Goal: Information Seeking & Learning: Learn about a topic

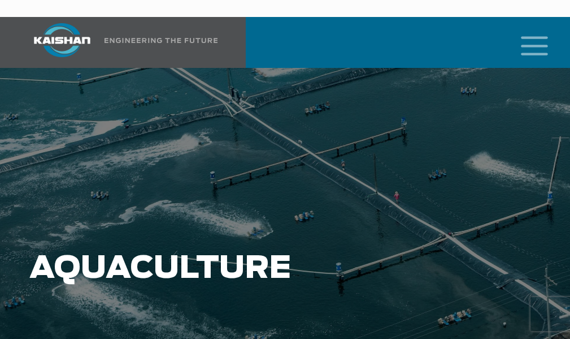
drag, startPoint x: 475, startPoint y: 228, endPoint x: 289, endPoint y: 149, distance: 201.8
click at [289, 149] on div "Aquaculture" at bounding box center [285, 280] width 525 height 424
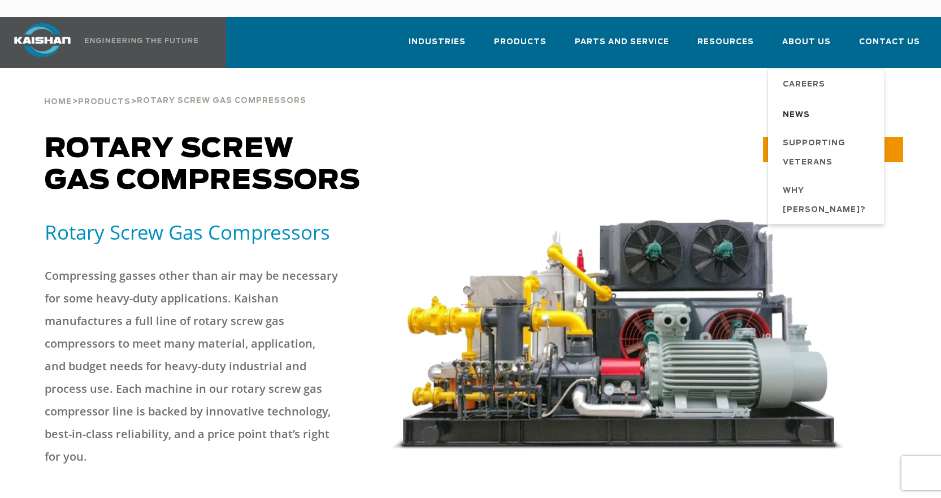
click at [570, 106] on span "News" at bounding box center [796, 115] width 27 height 19
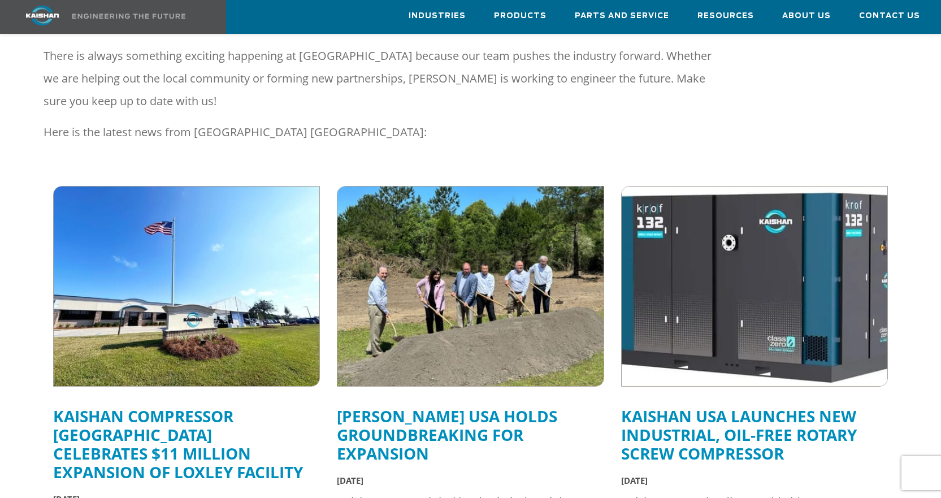
scroll to position [283, 0]
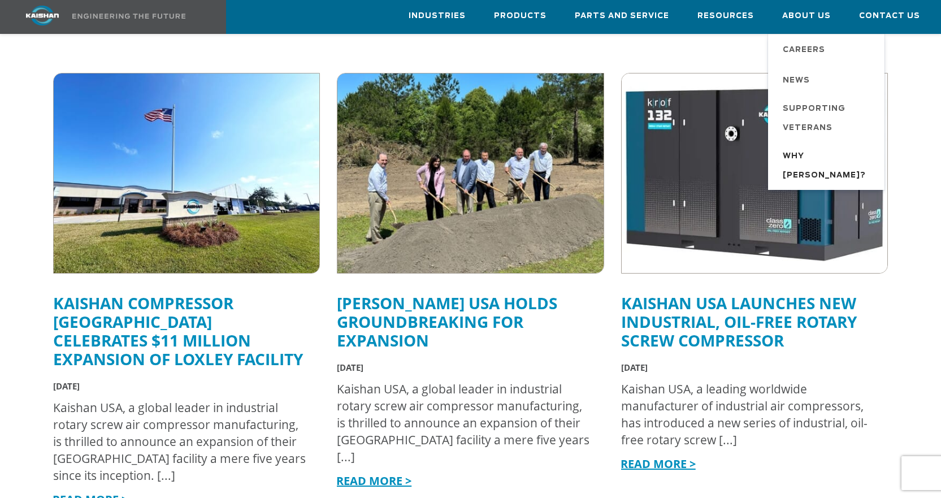
click at [825, 153] on span "Why [PERSON_NAME]?" at bounding box center [828, 166] width 90 height 38
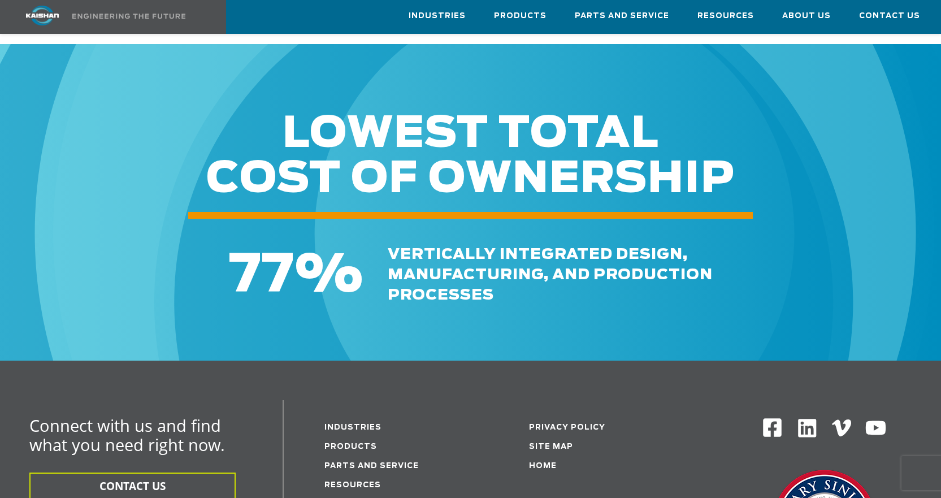
scroll to position [1187, 0]
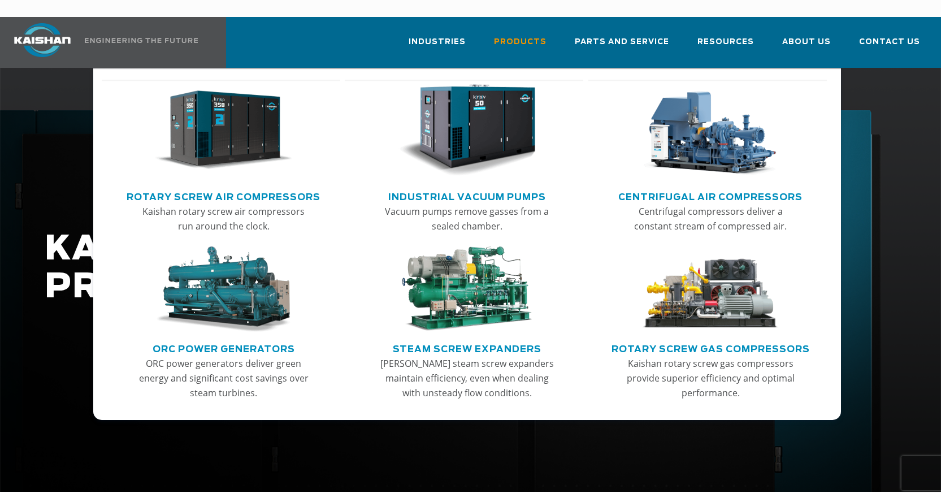
click at [245, 124] on img "Main menu" at bounding box center [224, 130] width 138 height 93
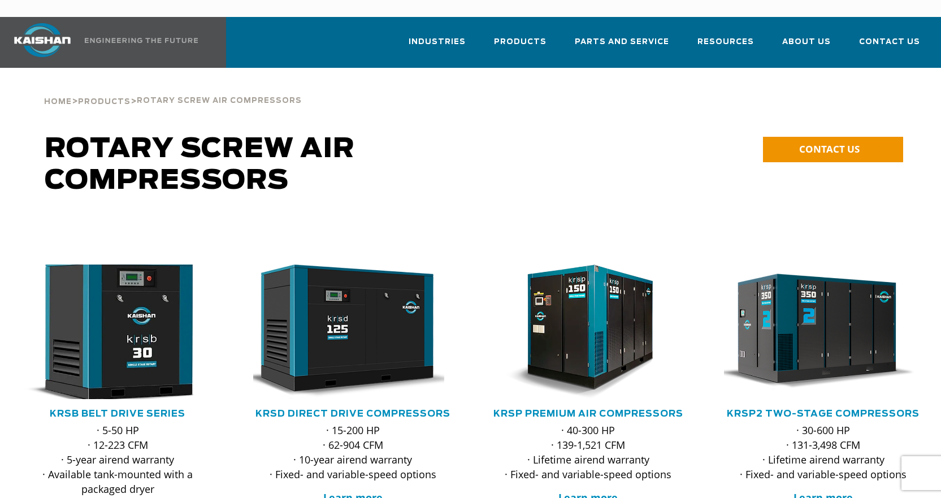
click at [125, 352] on img at bounding box center [108, 332] width 219 height 148
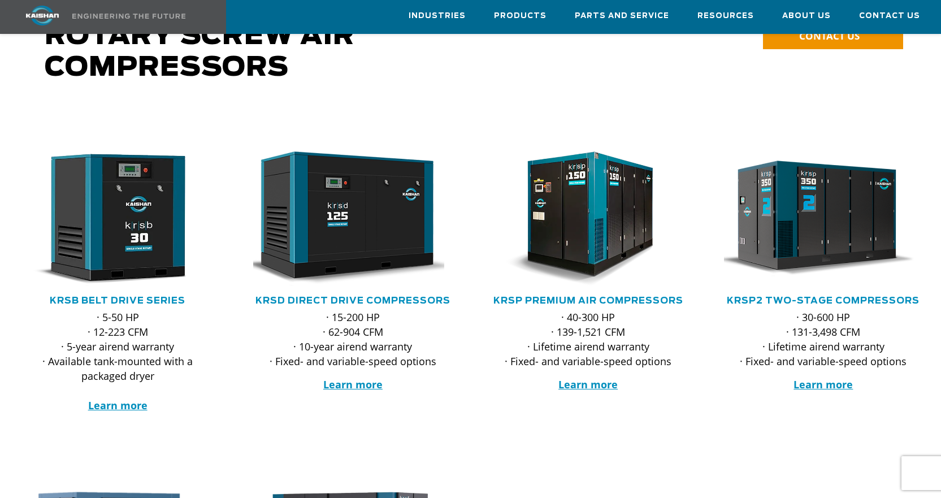
scroll to position [57, 0]
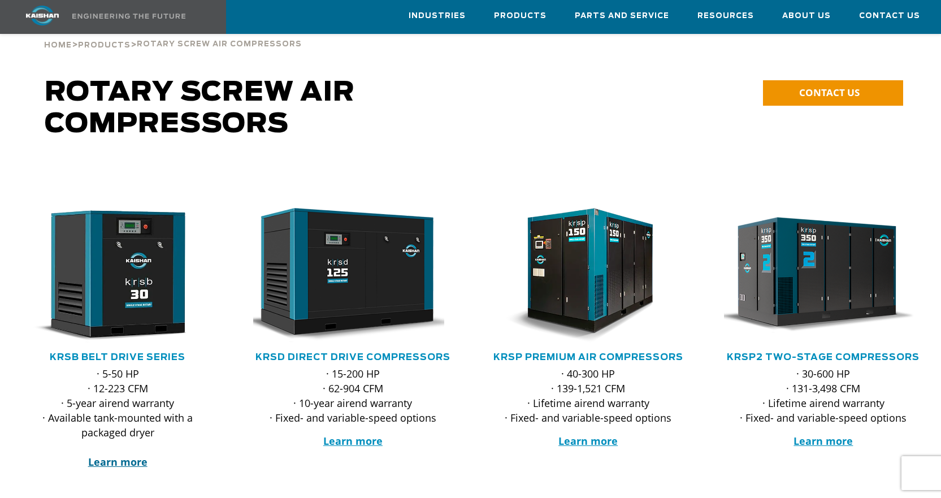
click at [124, 455] on strong "Learn more" at bounding box center [117, 462] width 59 height 14
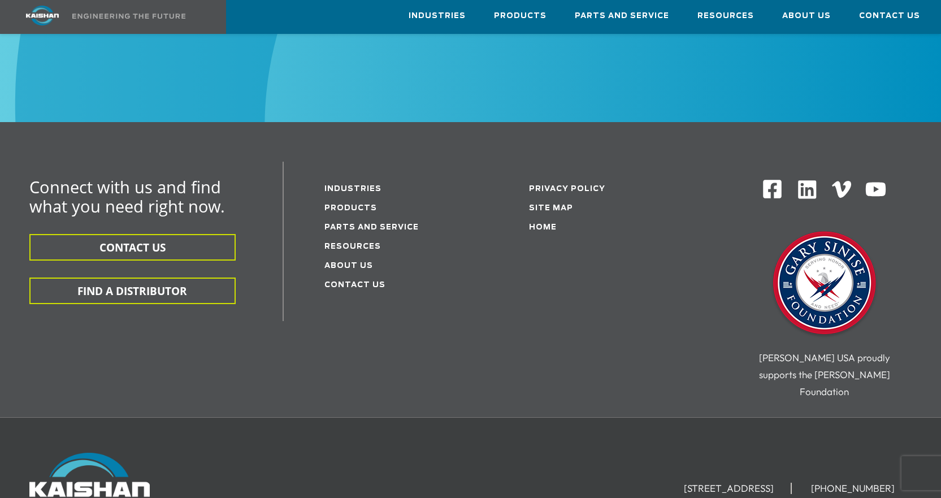
scroll to position [3426, 0]
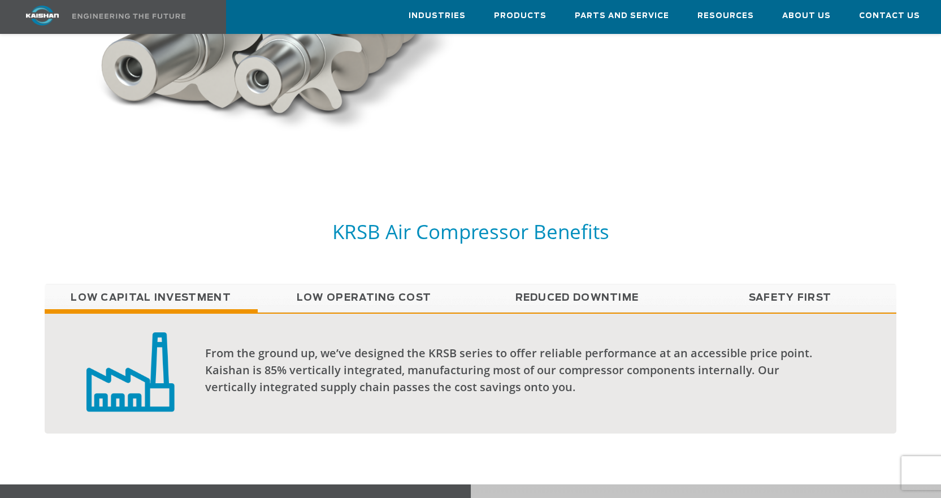
scroll to position [848, 0]
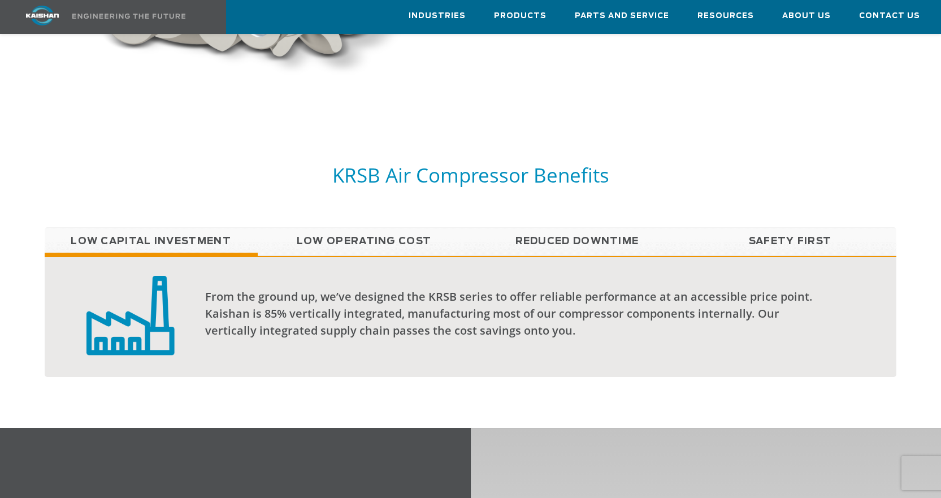
click at [392, 227] on link "Low Operating Cost" at bounding box center [364, 241] width 213 height 28
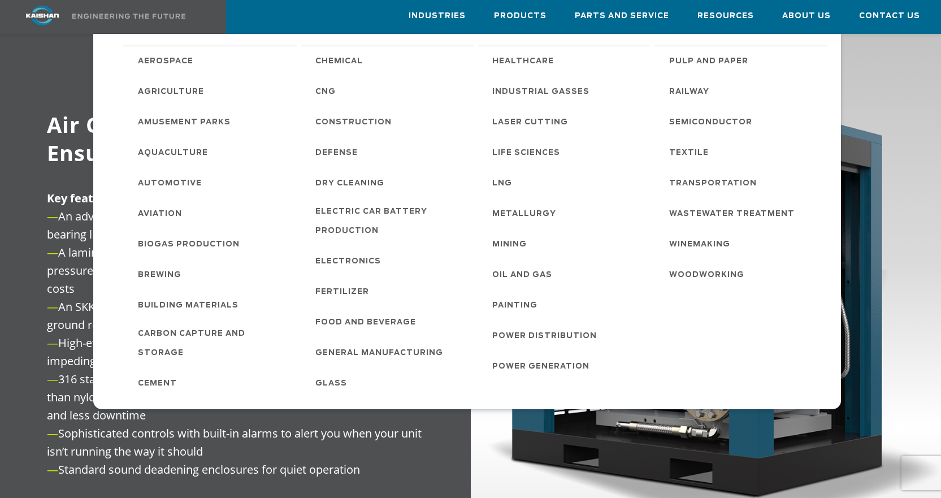
scroll to position [1187, 0]
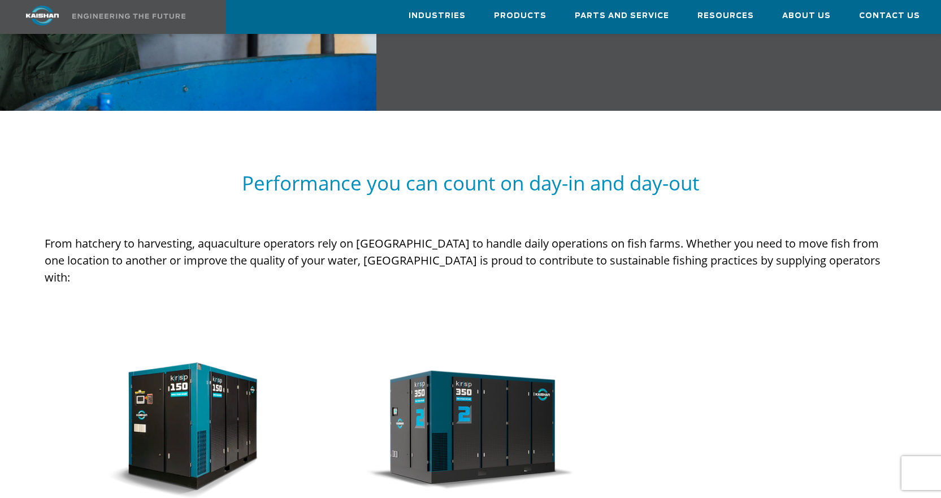
scroll to position [961, 0]
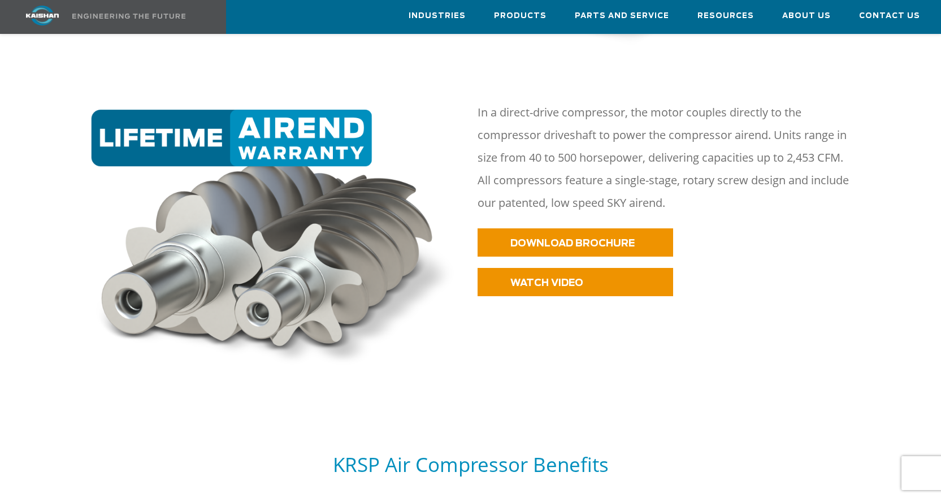
scroll to position [622, 0]
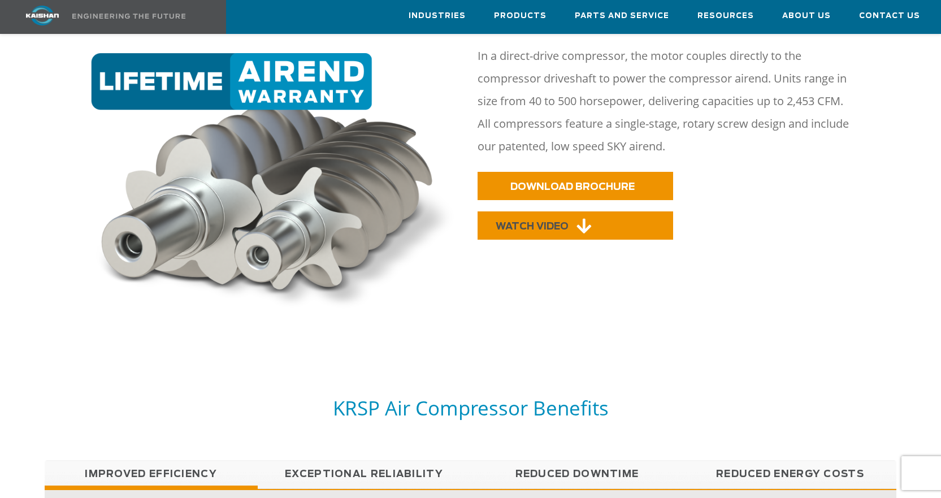
click at [574, 211] on link "WATCH VIDEO" at bounding box center [576, 225] width 196 height 28
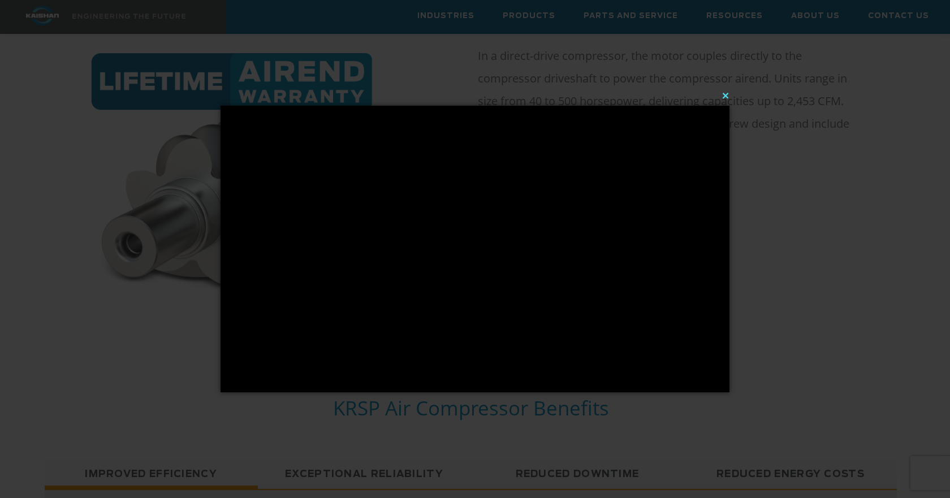
click at [725, 94] on button "×" at bounding box center [478, 95] width 509 height 25
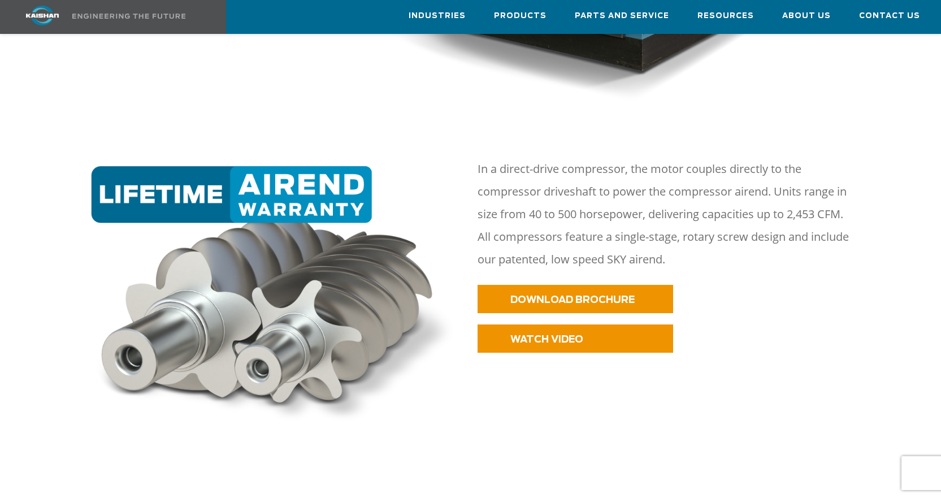
scroll to position [452, 0]
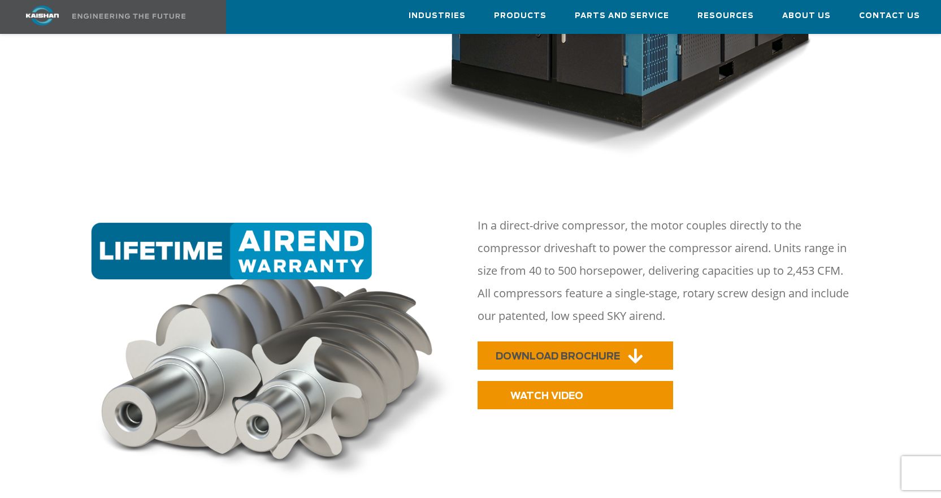
click at [599, 352] on span "DOWNLOAD BROCHURE" at bounding box center [558, 357] width 124 height 10
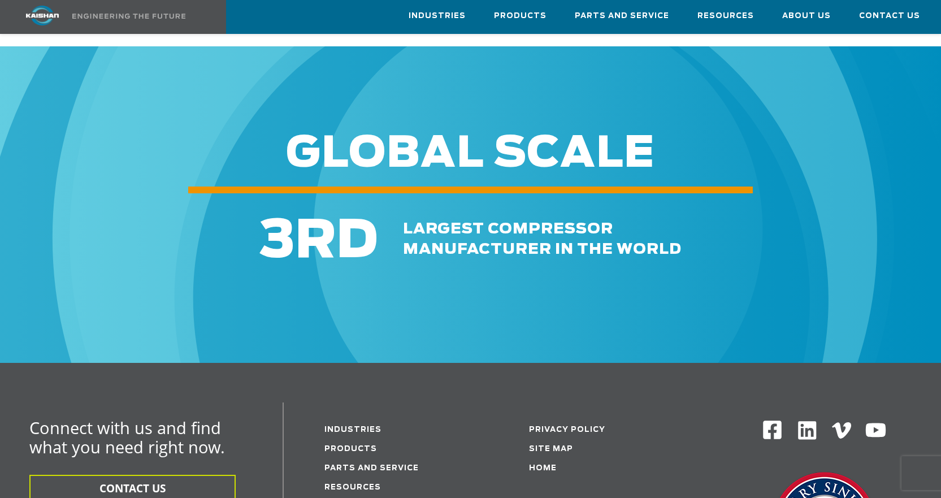
scroll to position [3222, 0]
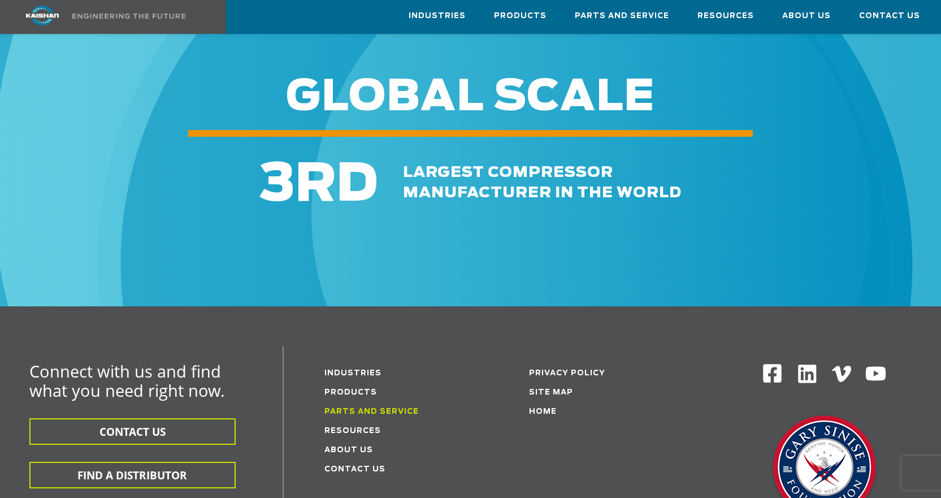
click at [362, 408] on link "Parts and service" at bounding box center [371, 411] width 94 height 7
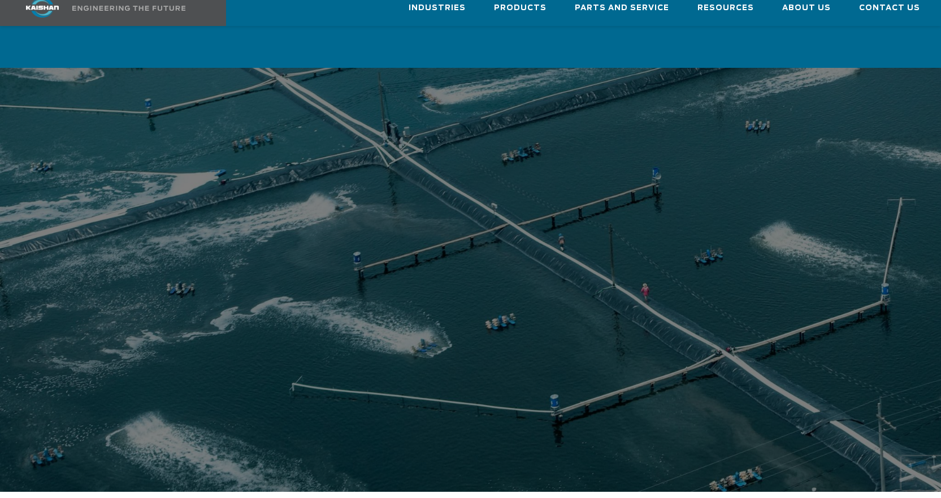
scroll to position [1017, 0]
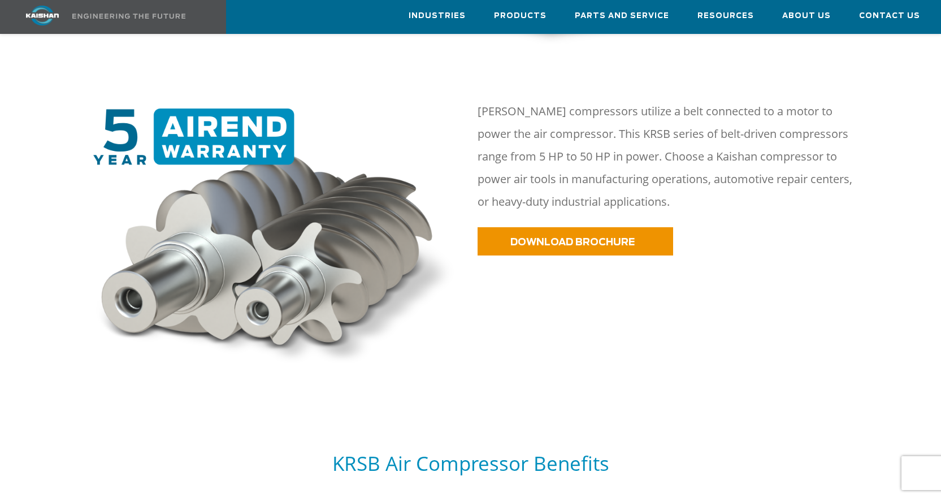
scroll to position [509, 0]
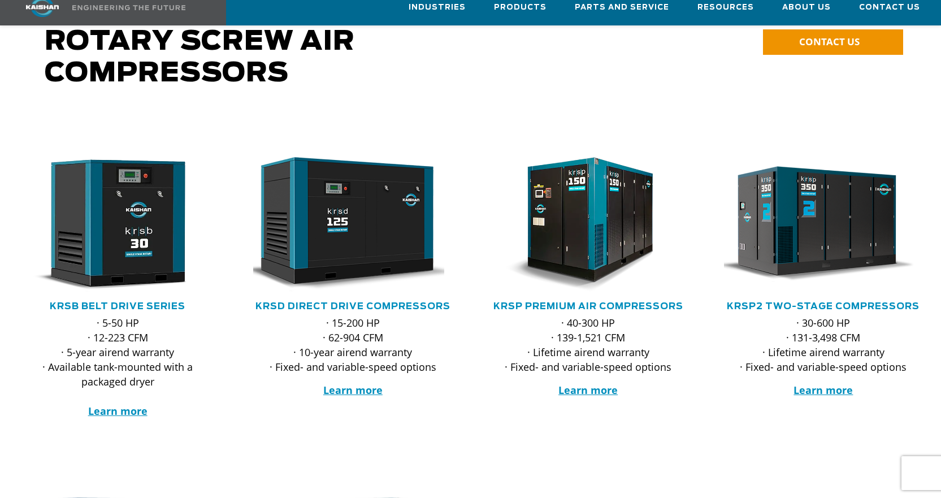
scroll to position [57, 0]
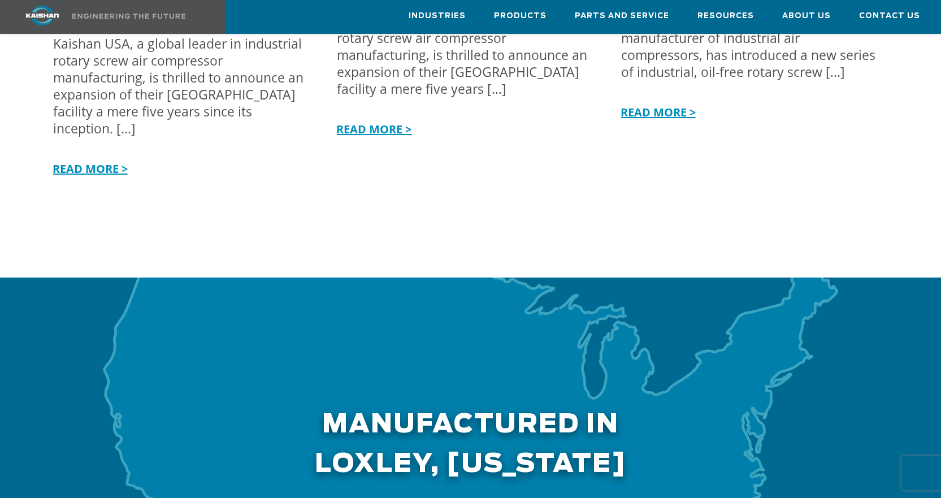
scroll to position [3173, 0]
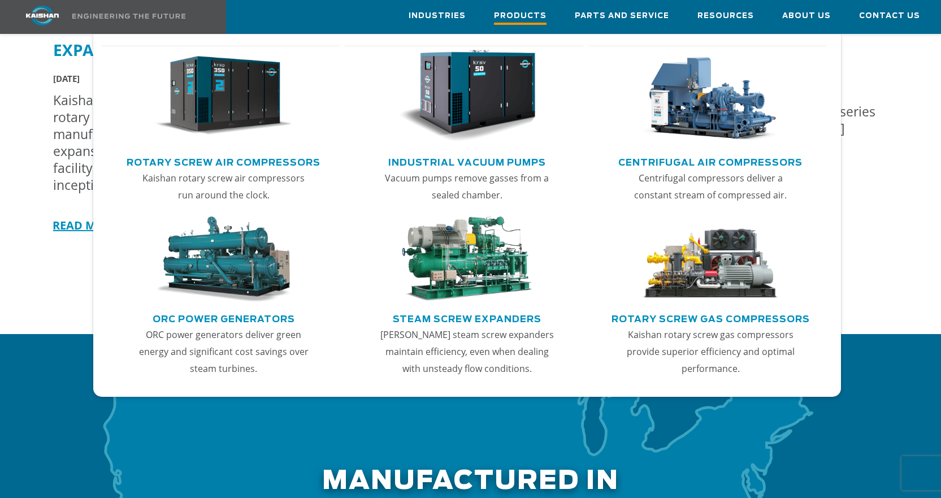
click at [542, 11] on span "Products" at bounding box center [520, 17] width 53 height 15
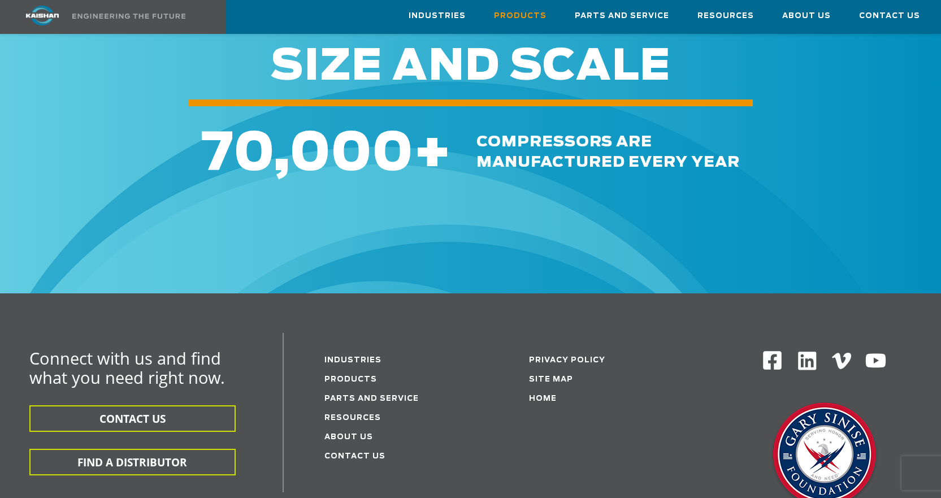
scroll to position [1752, 0]
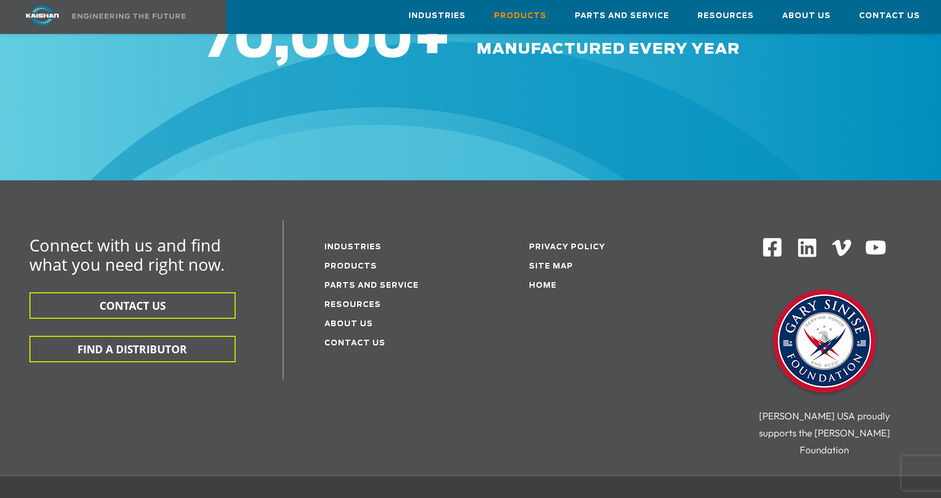
click at [356, 256] on li "Products" at bounding box center [397, 265] width 146 height 19
click at [358, 263] on link "Products" at bounding box center [350, 266] width 53 height 7
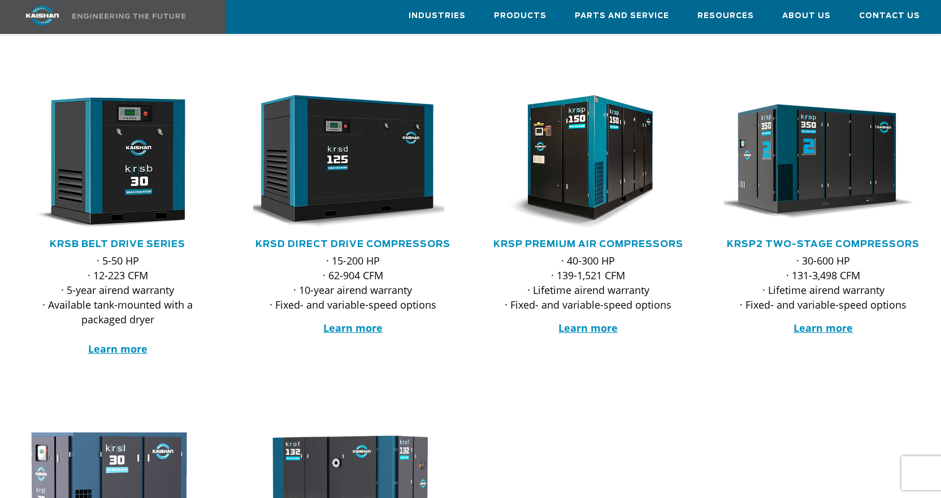
scroll to position [57, 0]
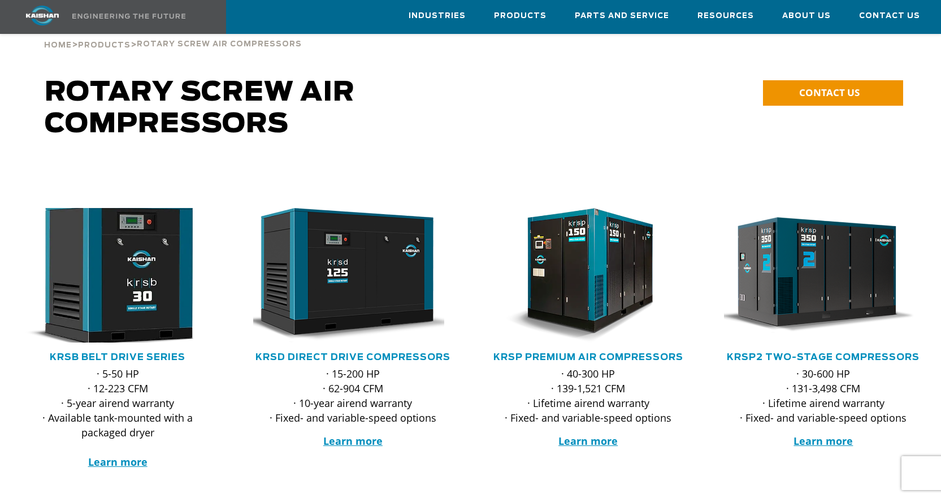
click at [159, 293] on img at bounding box center [108, 275] width 219 height 148
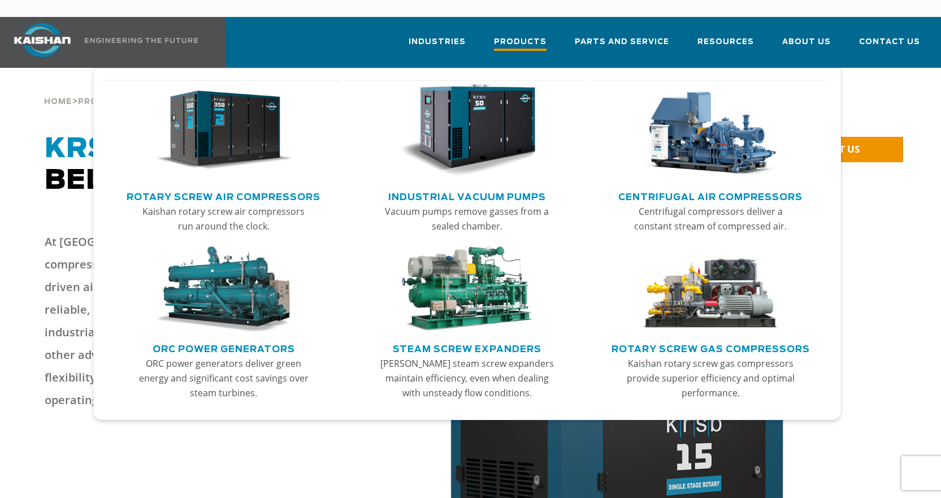
click at [530, 36] on span "Products" at bounding box center [520, 43] width 53 height 15
